Goal: Transaction & Acquisition: Purchase product/service

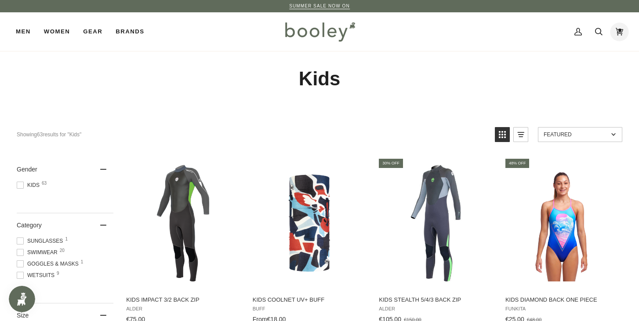
click at [620, 31] on icon at bounding box center [619, 31] width 7 height 13
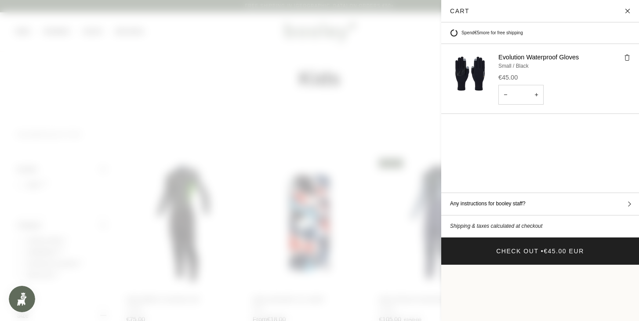
click at [367, 113] on span at bounding box center [319, 160] width 639 height 321
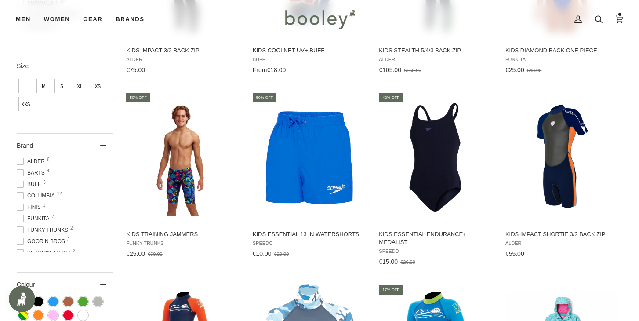
scroll to position [247, 0]
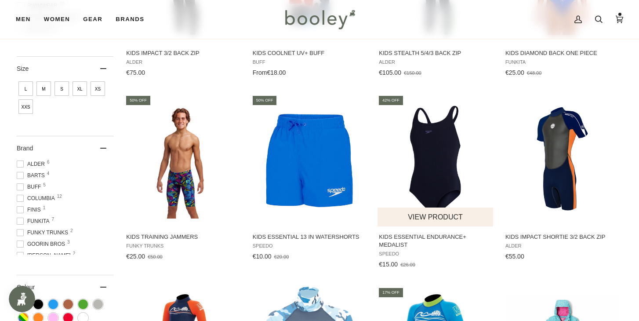
click at [439, 136] on img "Kids Essential Endurance+ Medalist" at bounding box center [436, 160] width 117 height 117
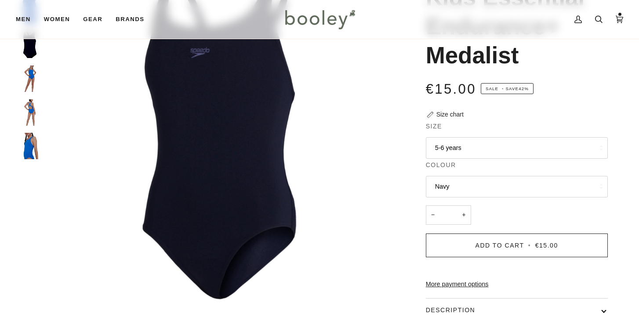
scroll to position [100, 0]
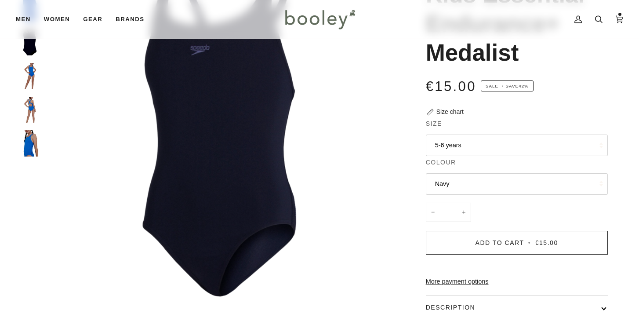
click at [493, 150] on button "5-6 years" at bounding box center [517, 146] width 182 height 22
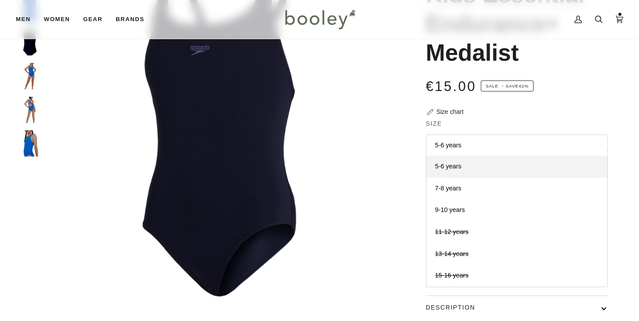
scroll to position [0, 0]
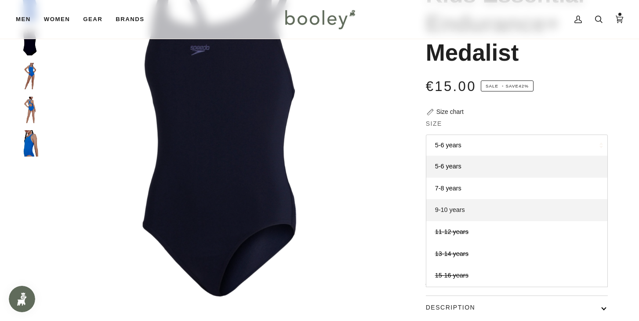
click at [477, 214] on link "9-10 years" at bounding box center [517, 210] width 181 height 22
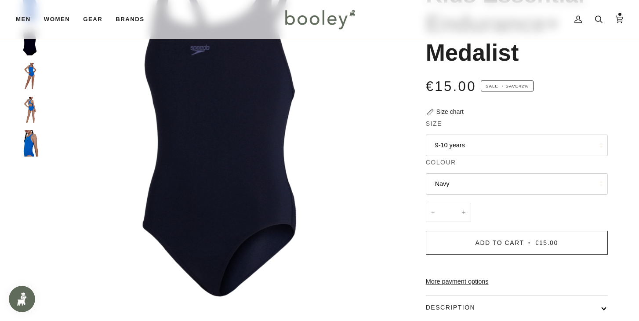
click at [474, 150] on button "9-10 years" at bounding box center [517, 146] width 182 height 22
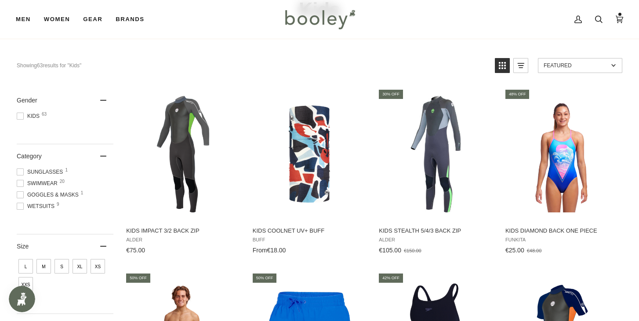
click at [50, 182] on span "Swimwear 20" at bounding box center [39, 183] width 44 height 8
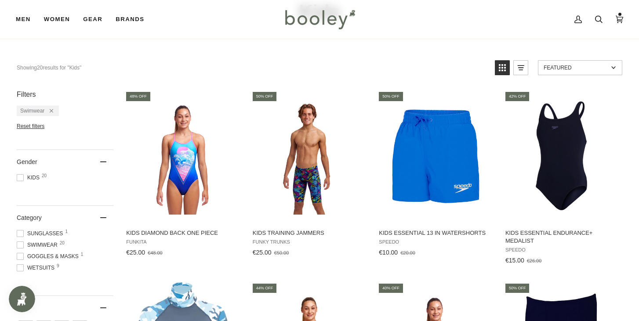
scroll to position [70, 0]
